Goal: Task Accomplishment & Management: Complete application form

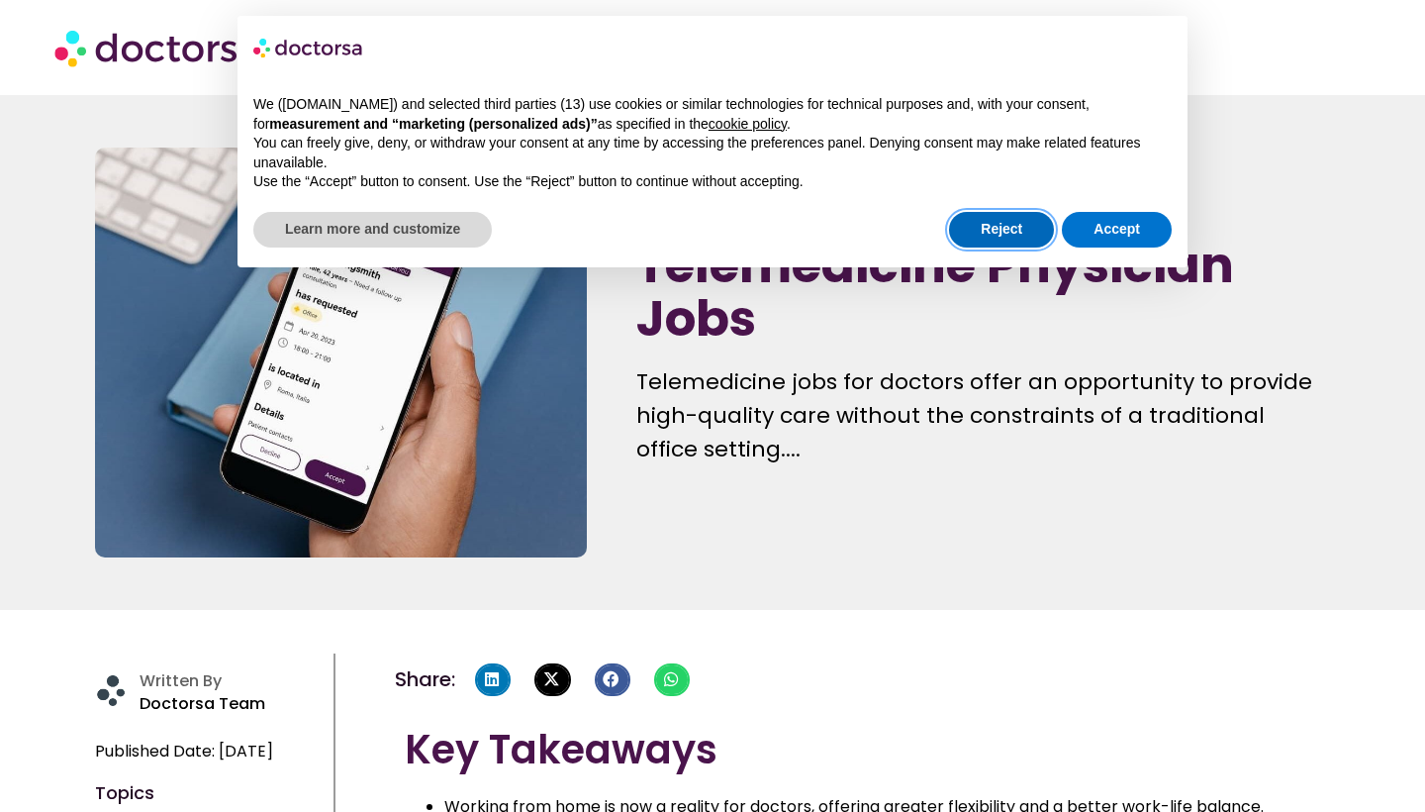
click at [1006, 222] on button "Reject" at bounding box center [1001, 230] width 105 height 36
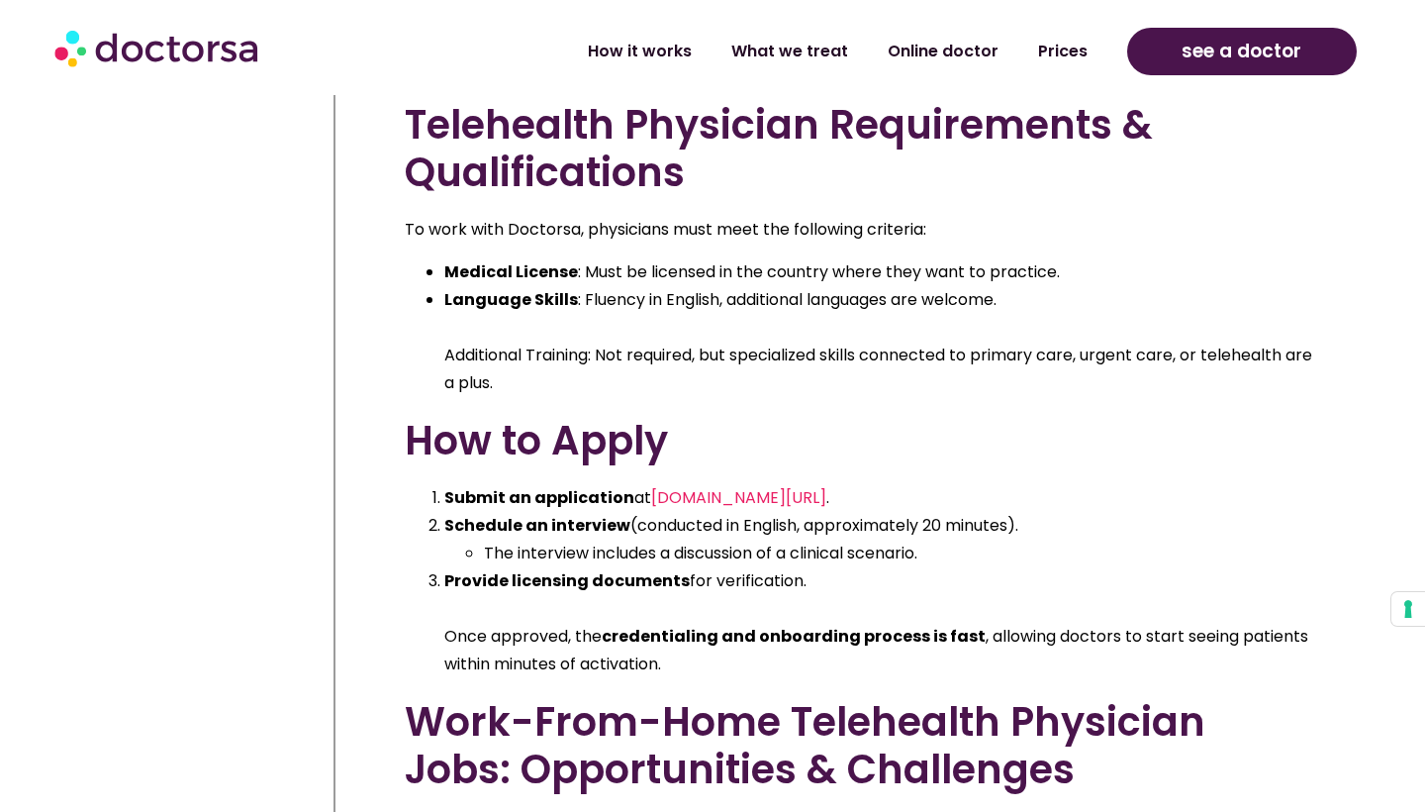
scroll to position [8181, 0]
drag, startPoint x: 812, startPoint y: 520, endPoint x: 635, endPoint y: 525, distance: 176.2
click at [635, 511] on li "Submit an application at [DOMAIN_NAME][URL] ." at bounding box center [881, 497] width 875 height 28
copy li "t [DOMAIN_NAME][URL] ."
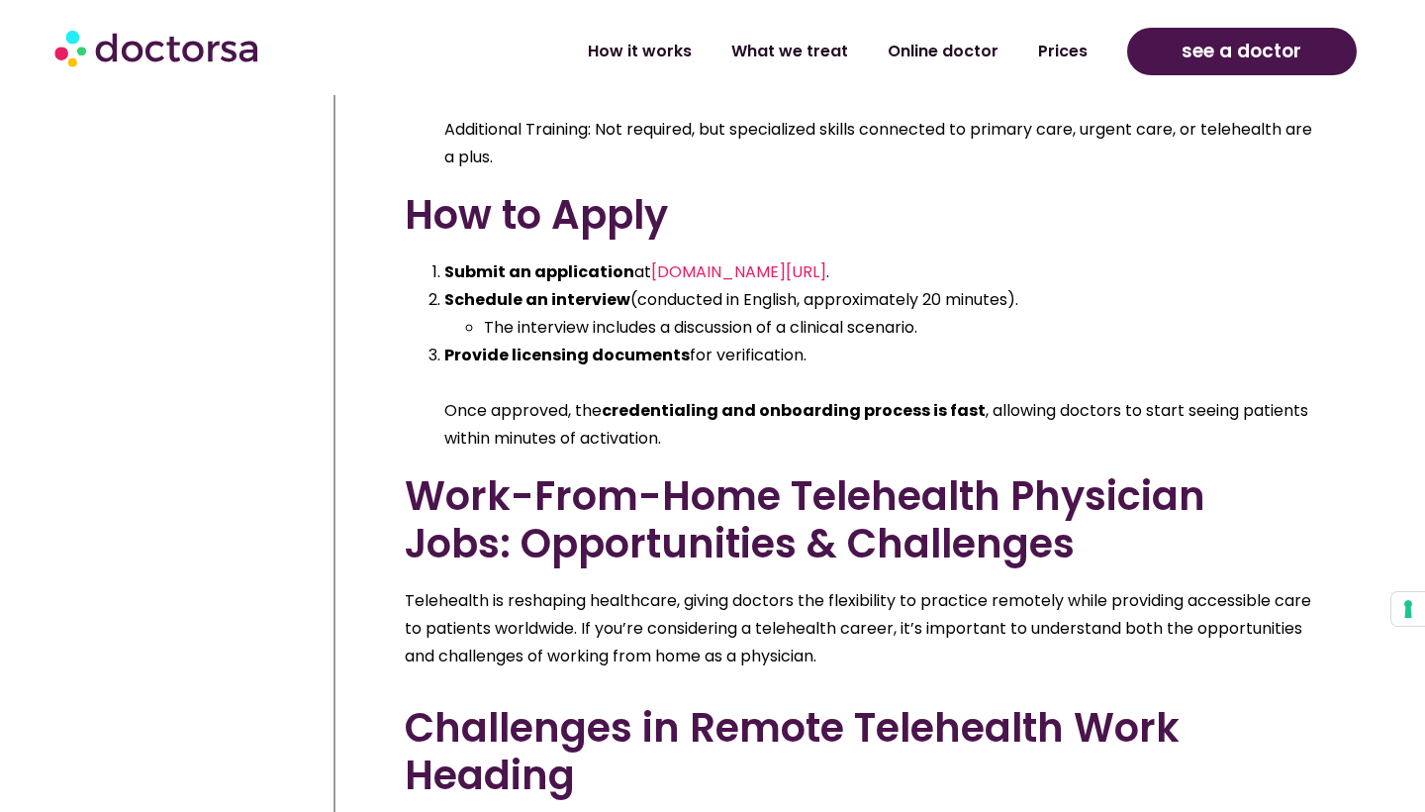
scroll to position [8401, 0]
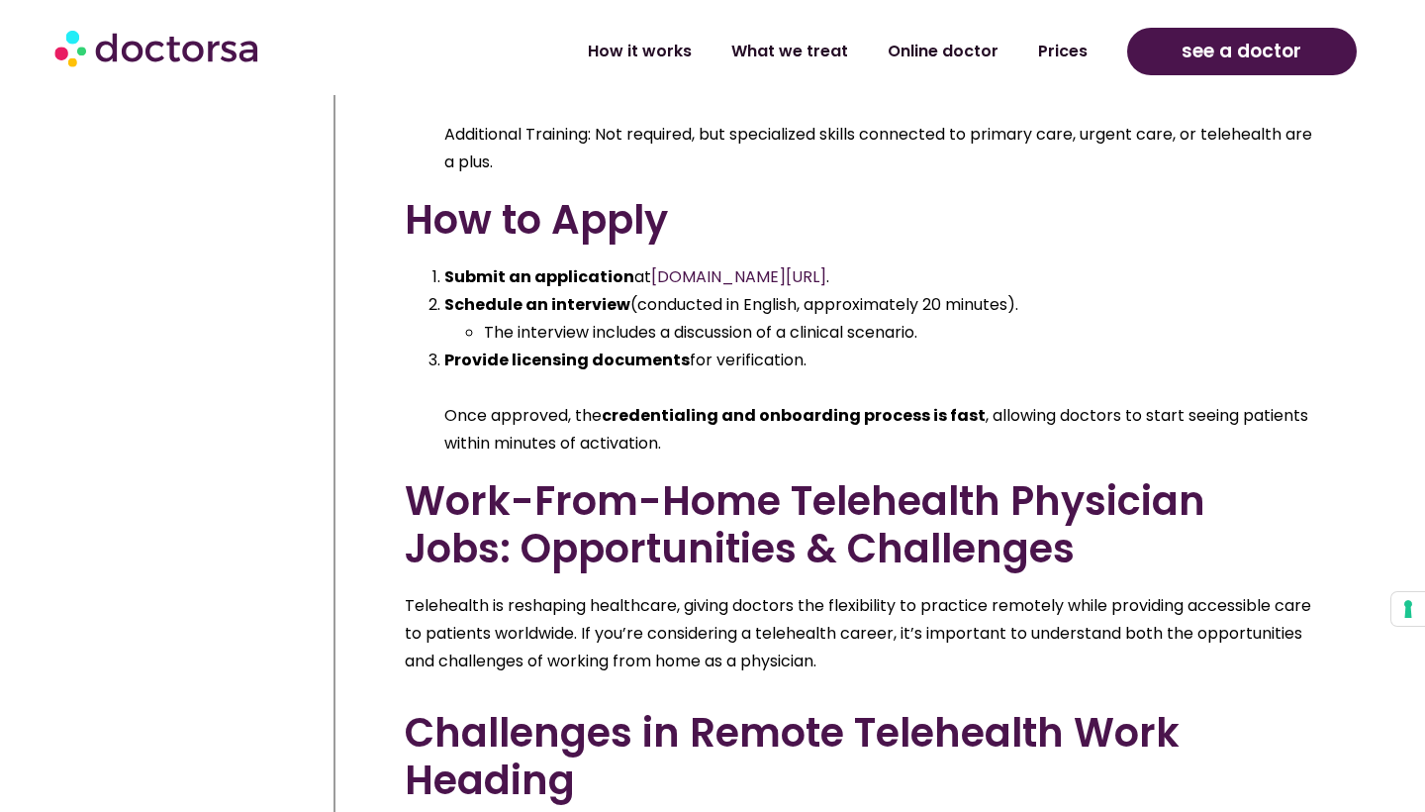
click at [696, 288] on span "[DOMAIN_NAME][URL]" at bounding box center [738, 276] width 175 height 23
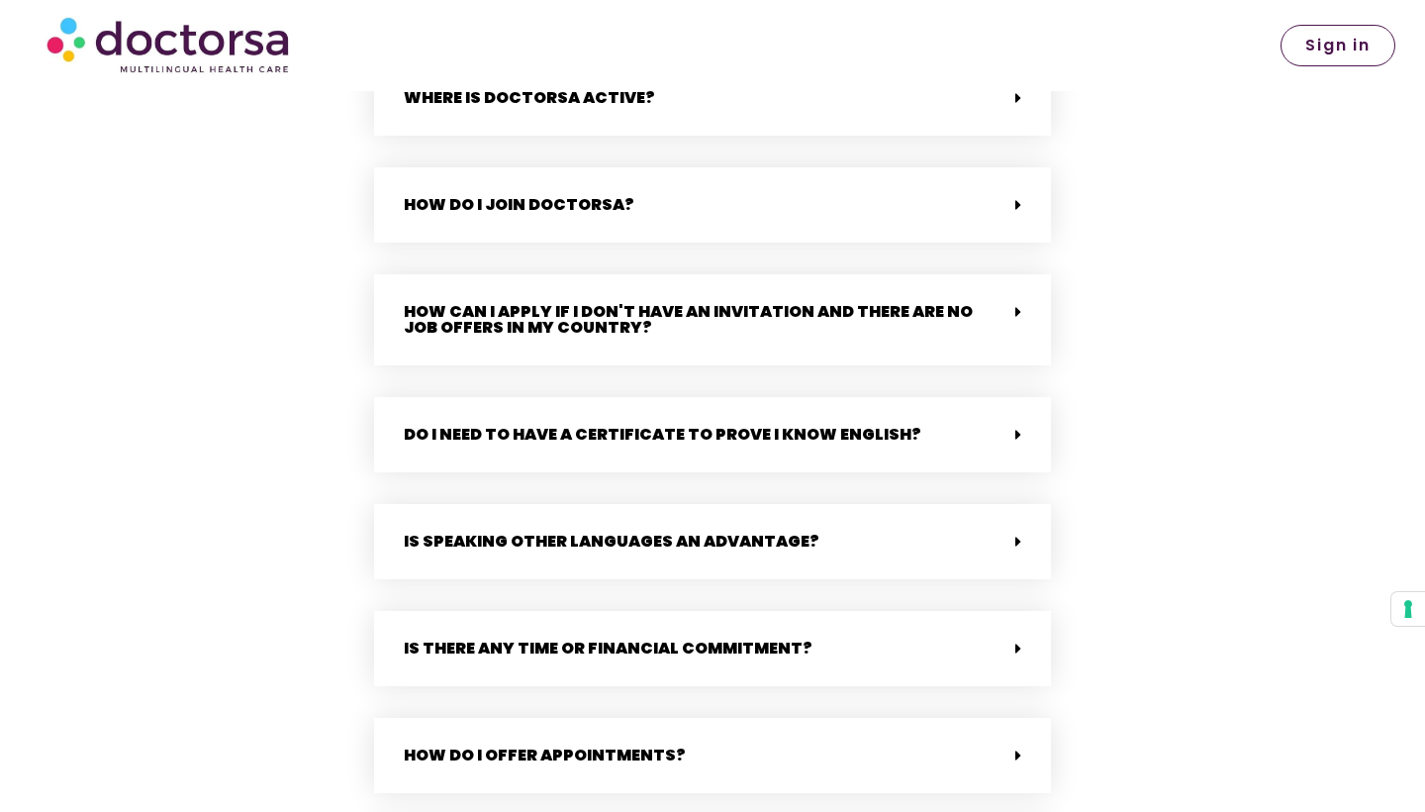
scroll to position [4265, 0]
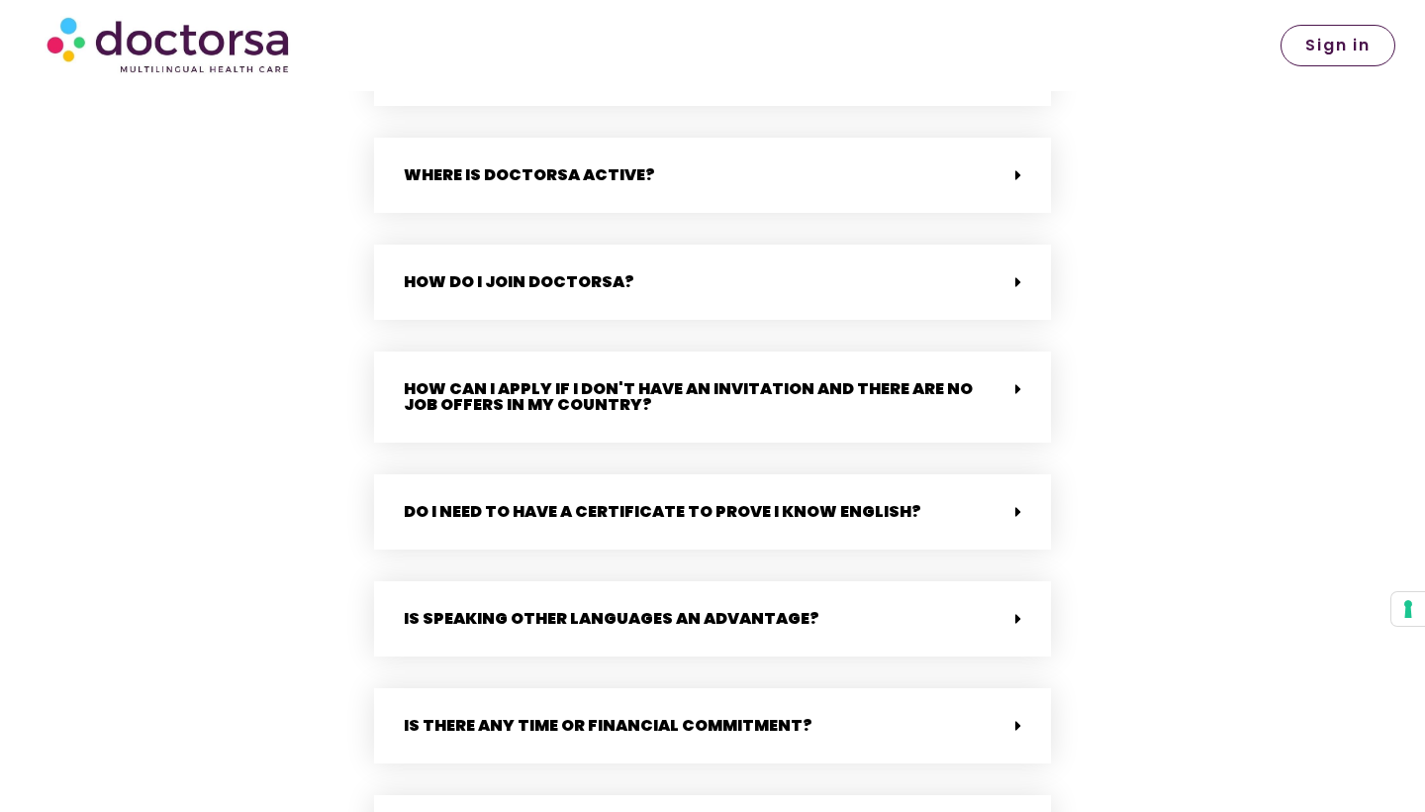
click at [1022, 268] on div "How do I join Doctorsa?" at bounding box center [712, 281] width 677 height 75
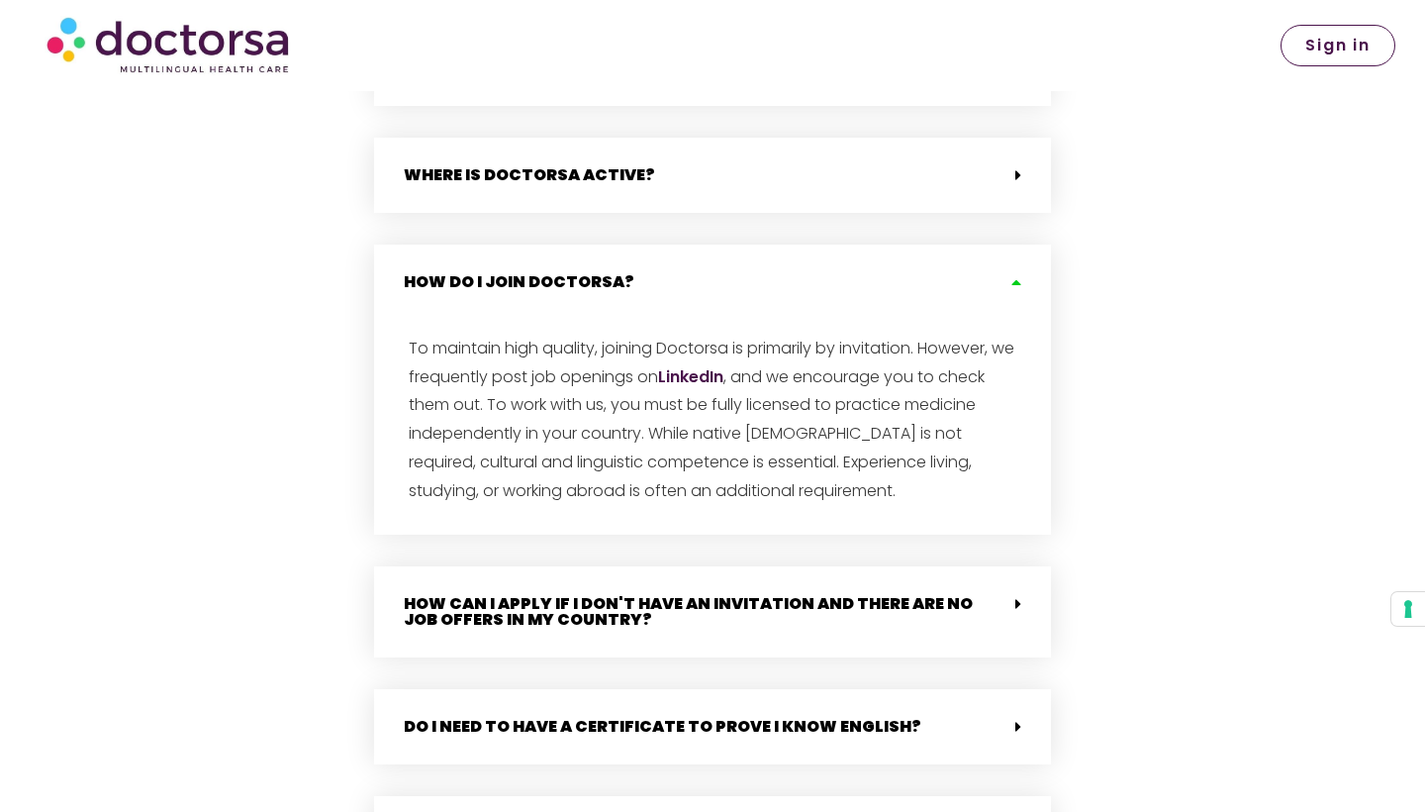
click at [723, 365] on link "LinkedIn" at bounding box center [690, 376] width 65 height 23
